Goal: Task Accomplishment & Management: Complete application form

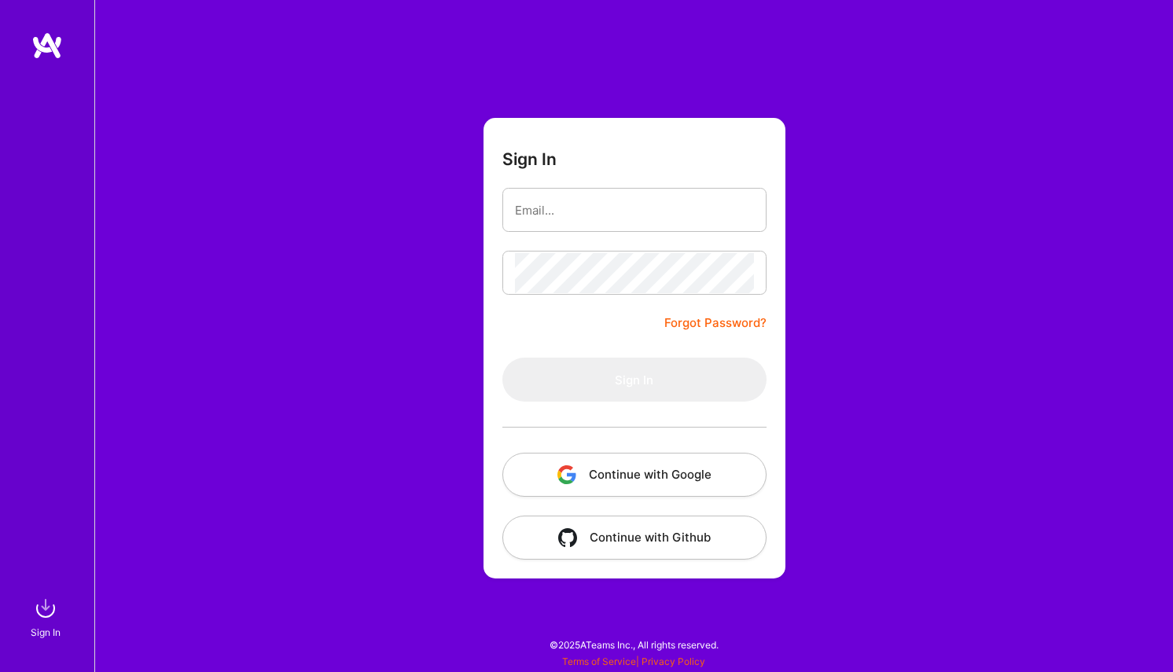
click at [579, 462] on button "Continue with Google" at bounding box center [634, 475] width 264 height 44
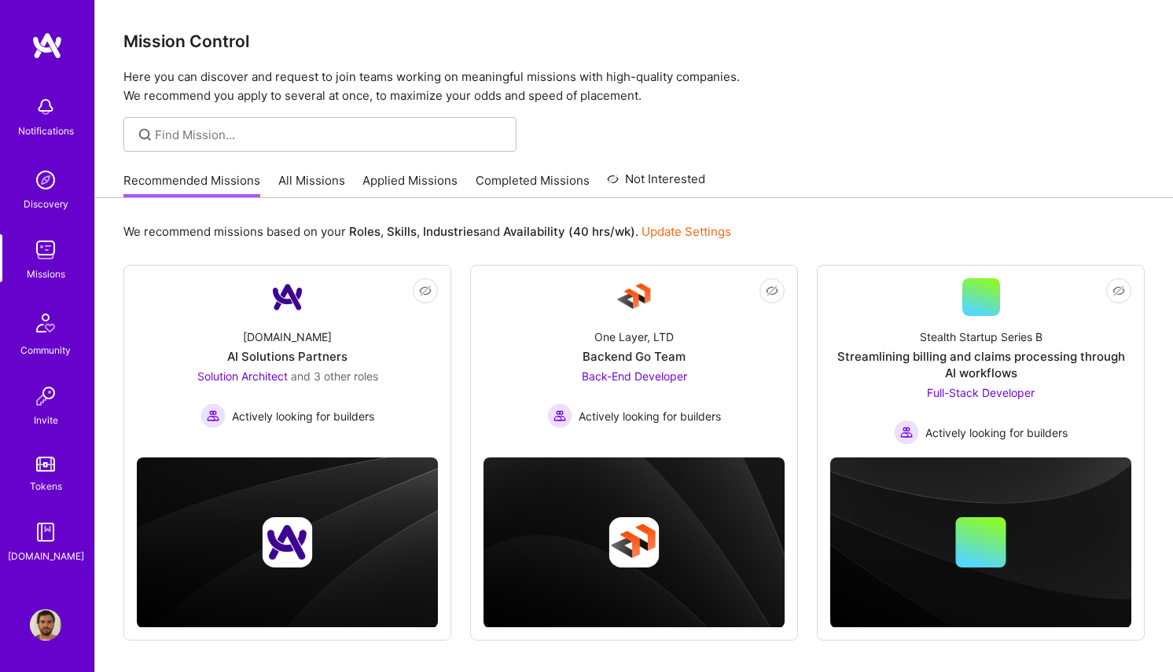
click at [48, 266] on div "Missions" at bounding box center [46, 274] width 39 height 17
click at [392, 184] on link "Applied Missions" at bounding box center [409, 185] width 95 height 26
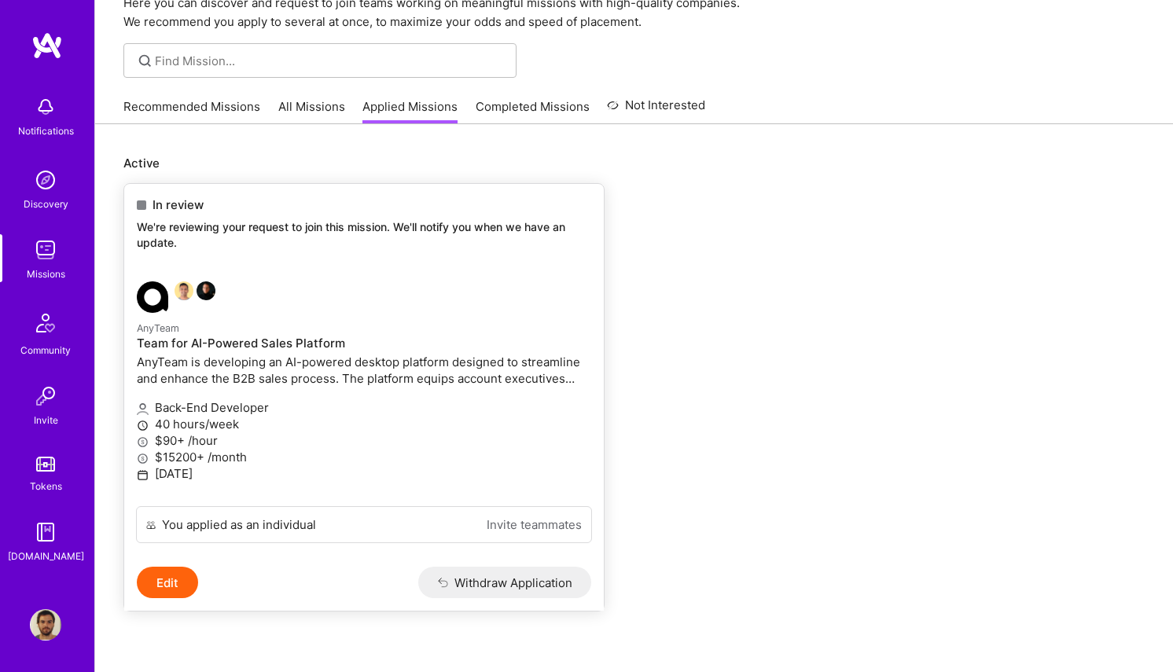
scroll to position [86, 0]
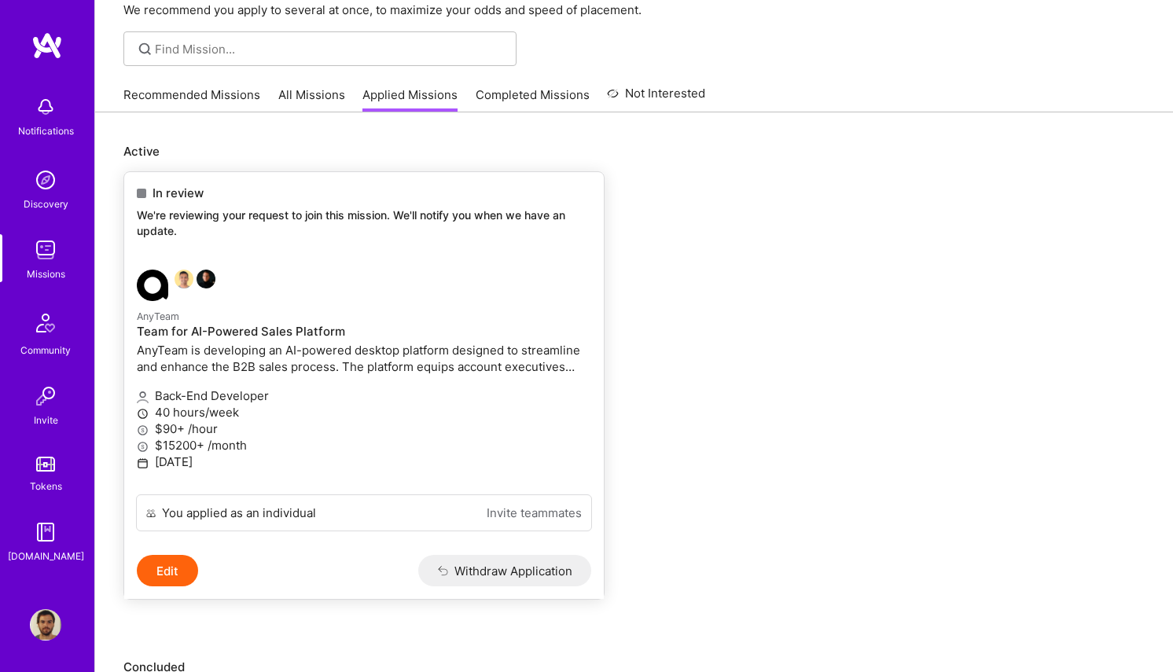
click at [400, 294] on div at bounding box center [288, 285] width 303 height 31
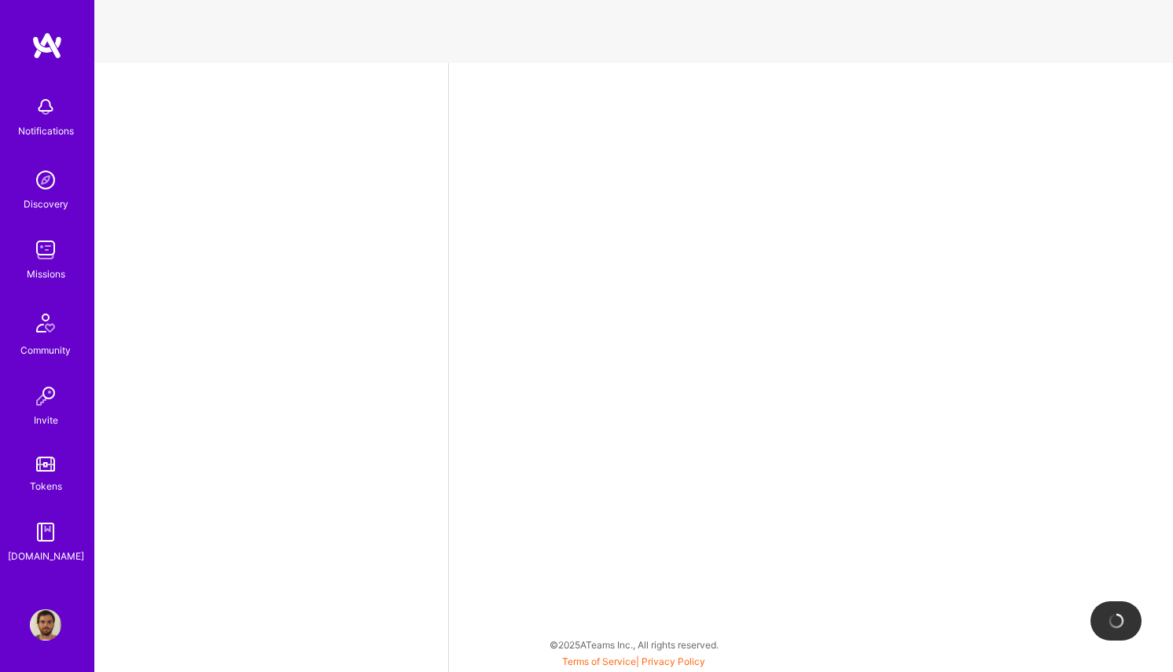
select select "BR"
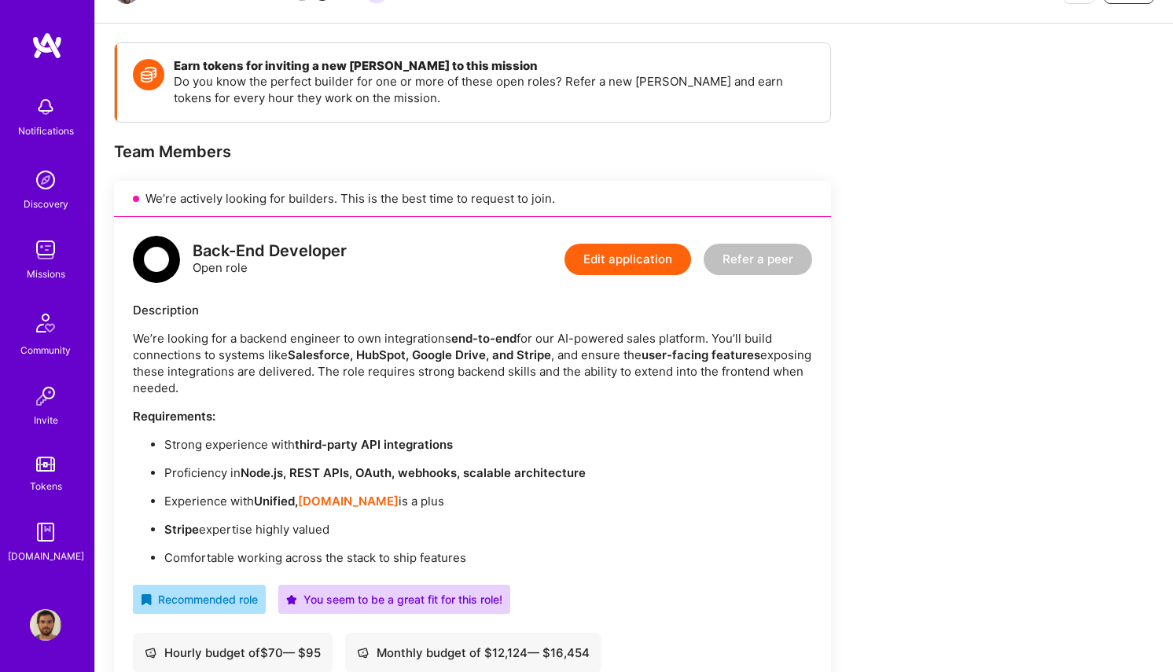
scroll to position [97, 0]
